Goal: Find specific page/section: Find specific page/section

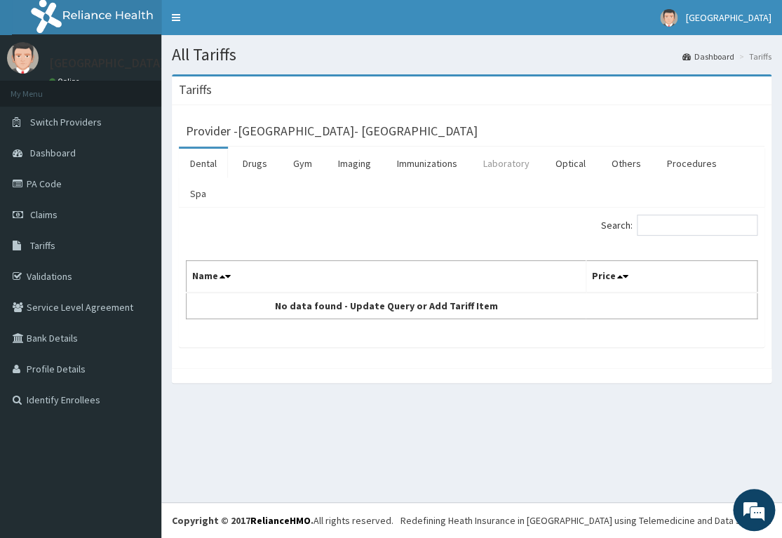
click at [501, 166] on link "Laboratory" at bounding box center [506, 163] width 69 height 29
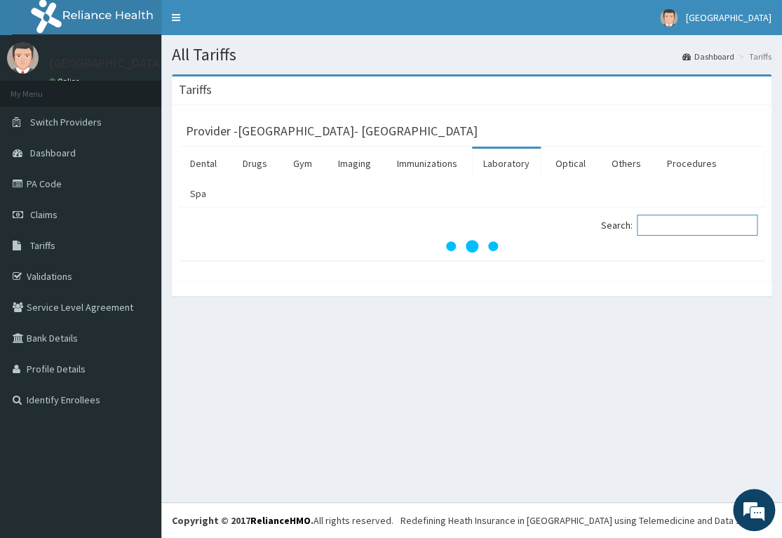
click at [667, 221] on input "Search:" at bounding box center [697, 225] width 121 height 21
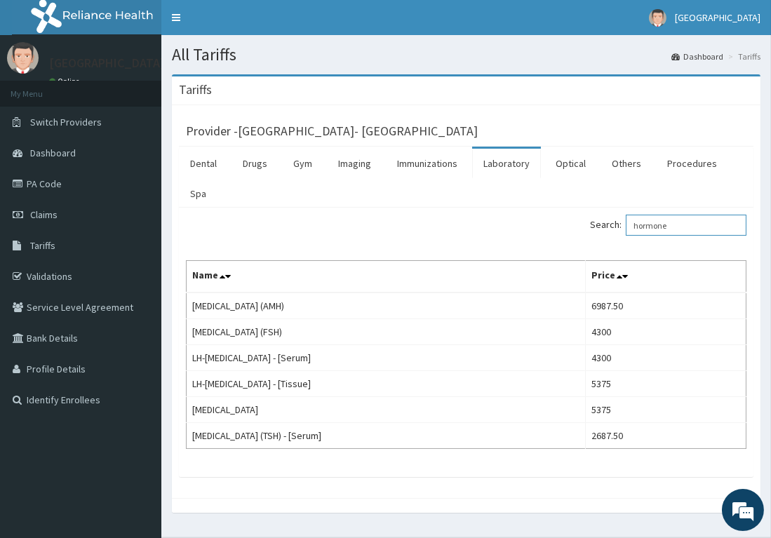
click at [695, 222] on input "hormone" at bounding box center [686, 225] width 121 height 21
type input "h"
type input "Hormone"
click at [685, 165] on link "Procedures" at bounding box center [692, 163] width 72 height 29
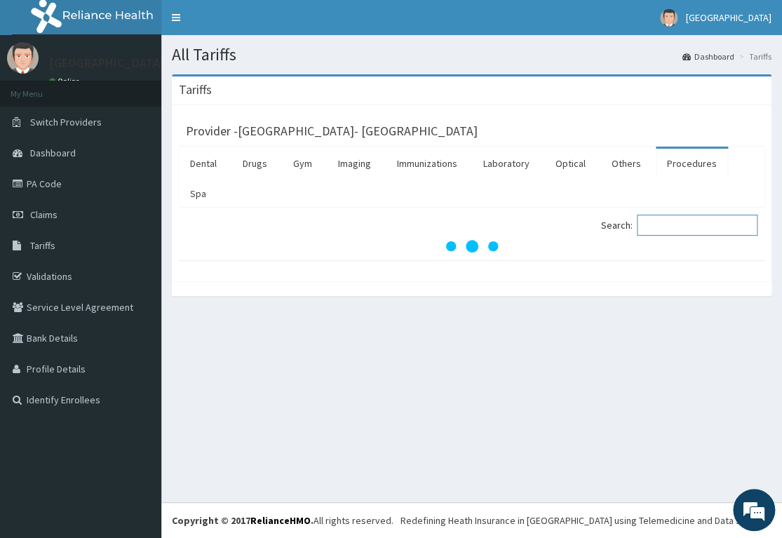
click at [671, 223] on input "Search:" at bounding box center [697, 225] width 121 height 21
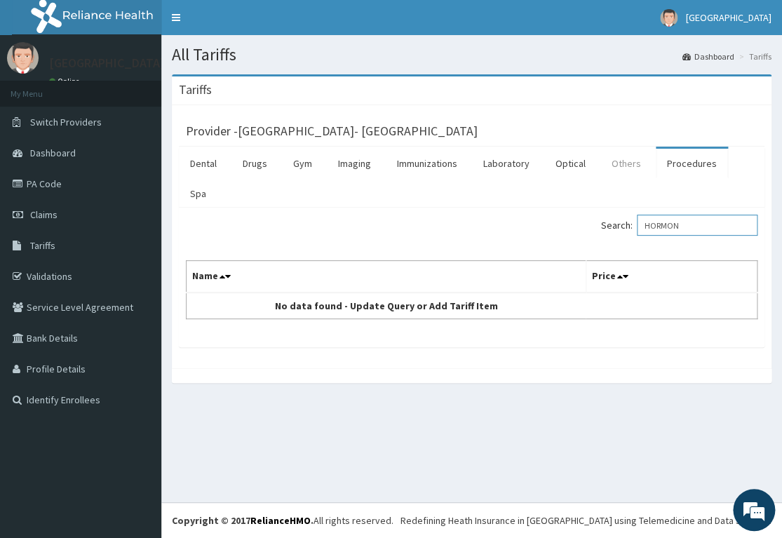
type input "HORMON"
click at [634, 162] on link "Others" at bounding box center [627, 163] width 52 height 29
click at [705, 227] on input "Search:" at bounding box center [697, 225] width 121 height 21
type input "H"
click at [511, 164] on link "Laboratory" at bounding box center [506, 163] width 69 height 29
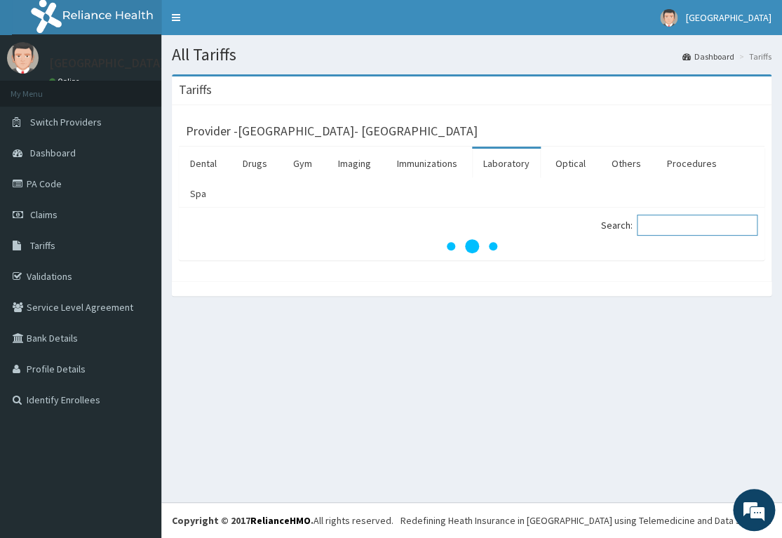
click at [709, 223] on input "Search:" at bounding box center [697, 225] width 121 height 21
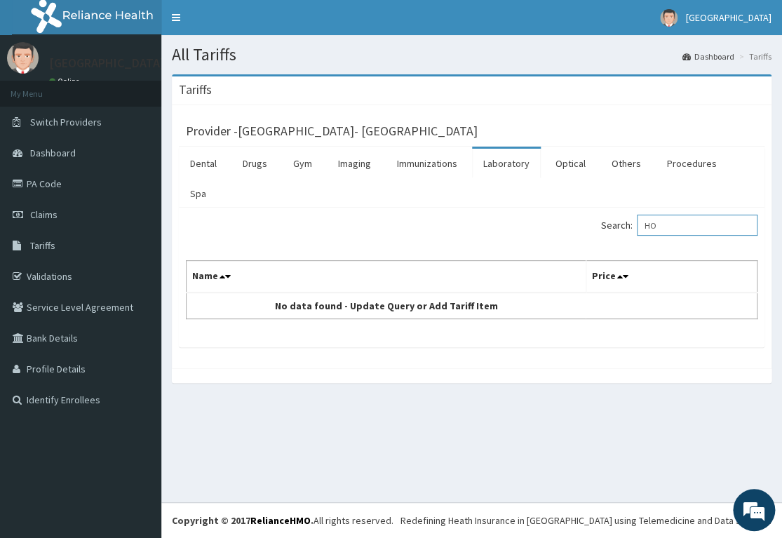
type input "H"
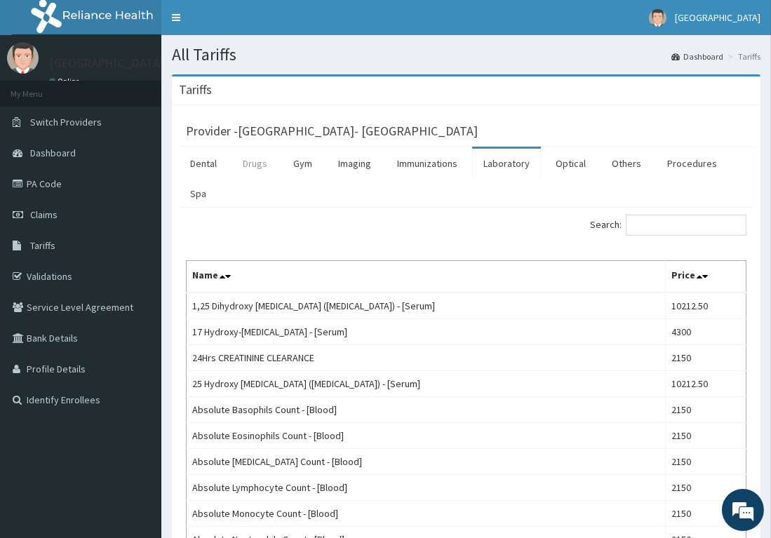
click at [258, 161] on link "Drugs" at bounding box center [255, 163] width 47 height 29
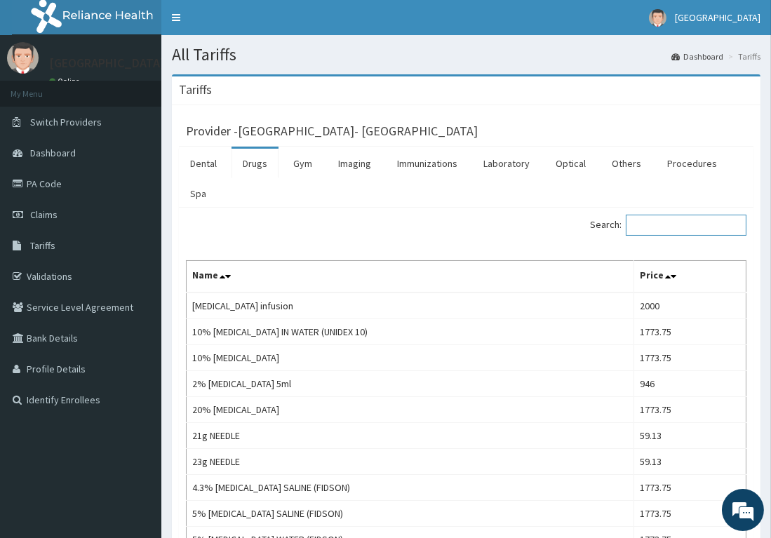
click at [681, 222] on input "Search:" at bounding box center [686, 225] width 121 height 21
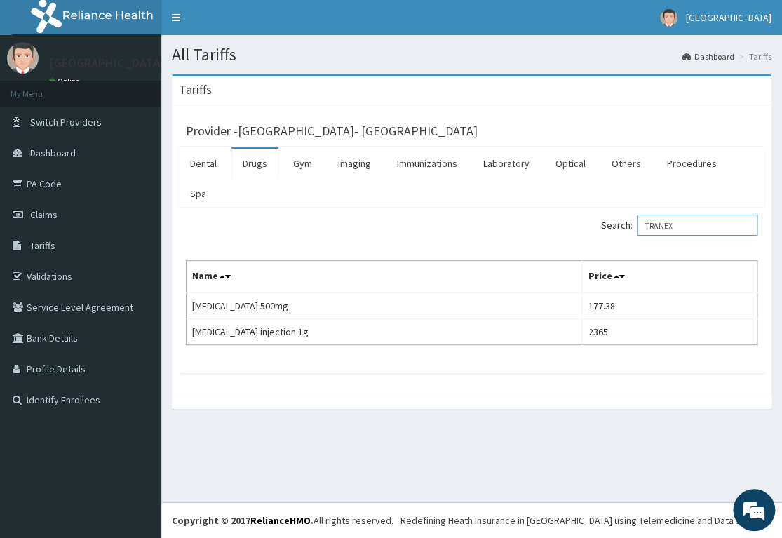
type input "TRANEX"
